Goal: Register for event/course

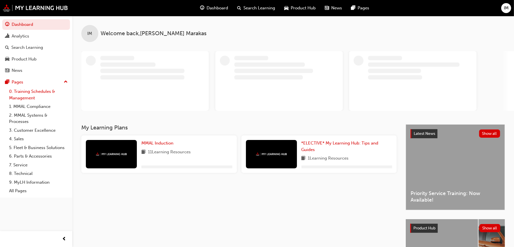
click at [37, 91] on link "0. Training Schedules & Management" at bounding box center [38, 94] width 63 height 15
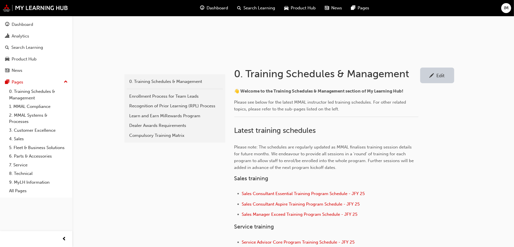
scroll to position [198, 0]
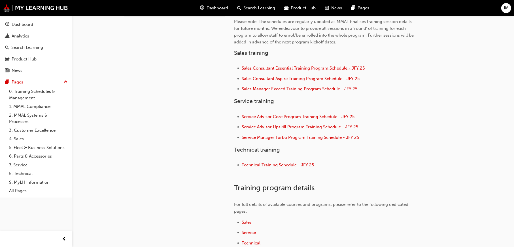
click at [278, 66] on span "Sales Consultant Essential Training Program Schedule - JFY 25" at bounding box center [303, 67] width 123 height 5
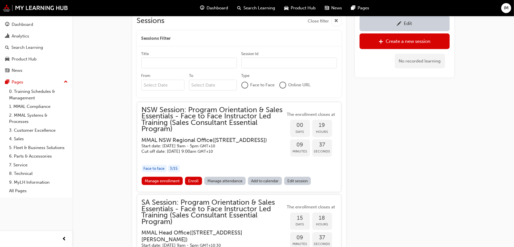
scroll to position [538, 0]
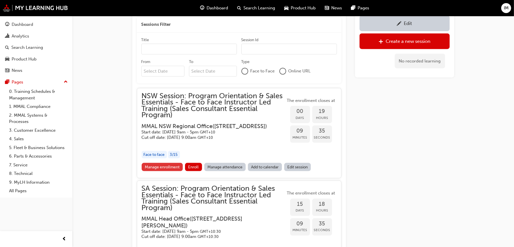
click at [177, 171] on link "Manage enrollment" at bounding box center [162, 167] width 41 height 8
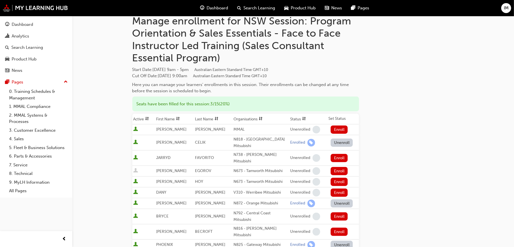
scroll to position [85, 0]
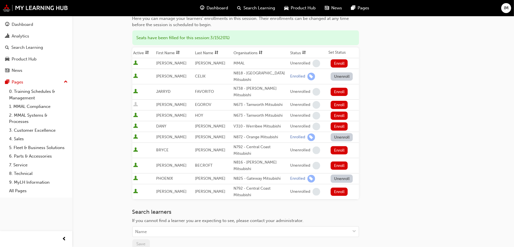
click at [466, 54] on div "Go to session detail page Manage enrollment for NSW Session: Program Orientatio…" at bounding box center [257, 120] width 514 height 410
